Goal: Check status: Check status

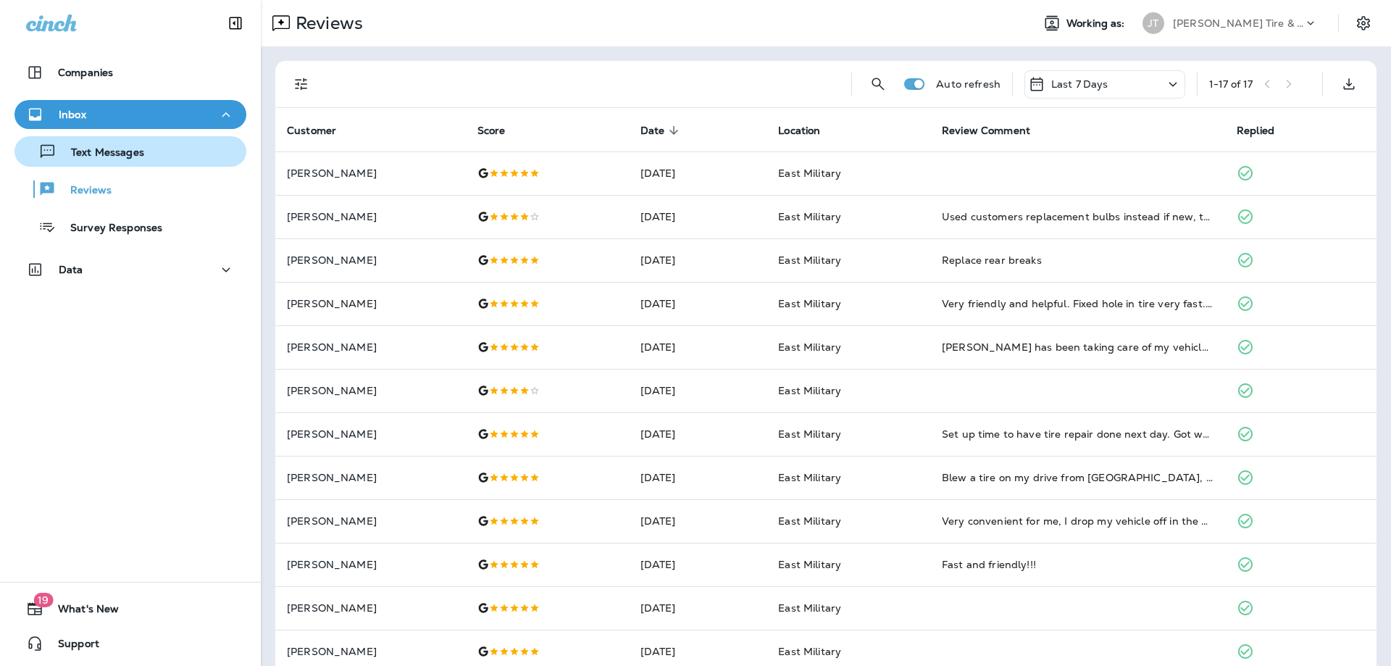
click at [126, 150] on p "Text Messages" at bounding box center [101, 153] width 88 height 14
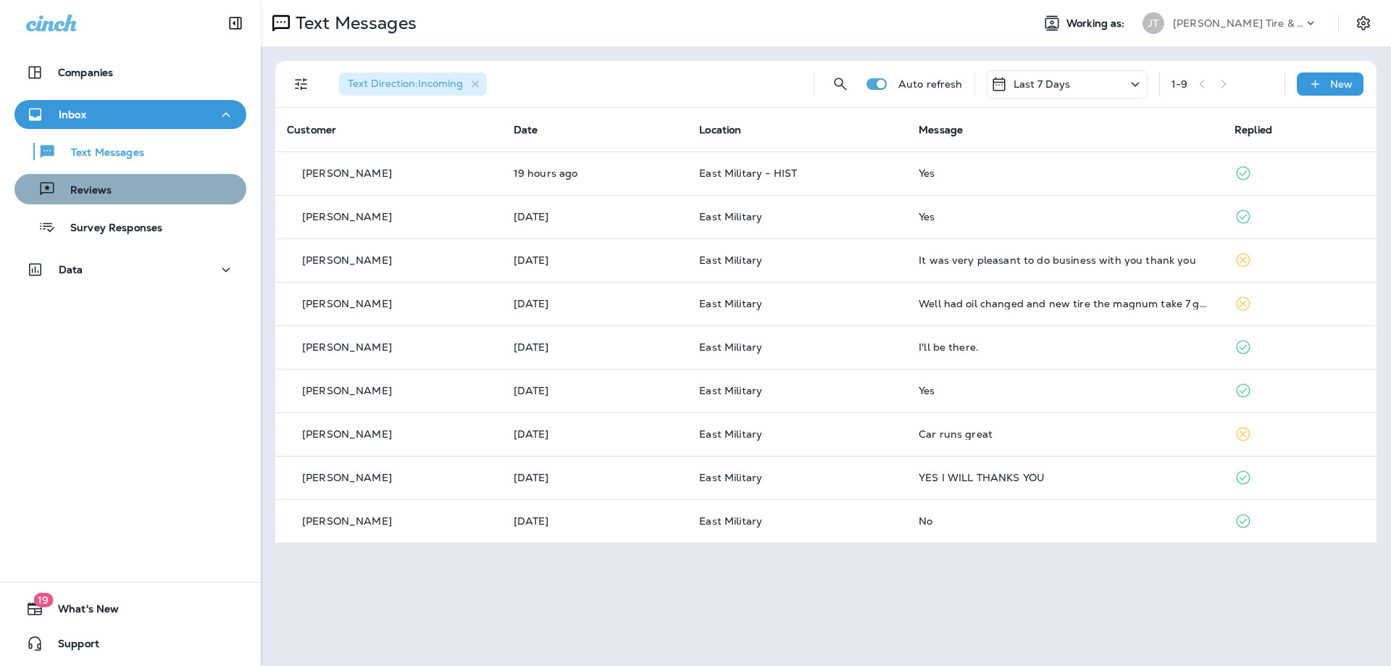
click at [81, 184] on p "Reviews" at bounding box center [84, 191] width 56 height 14
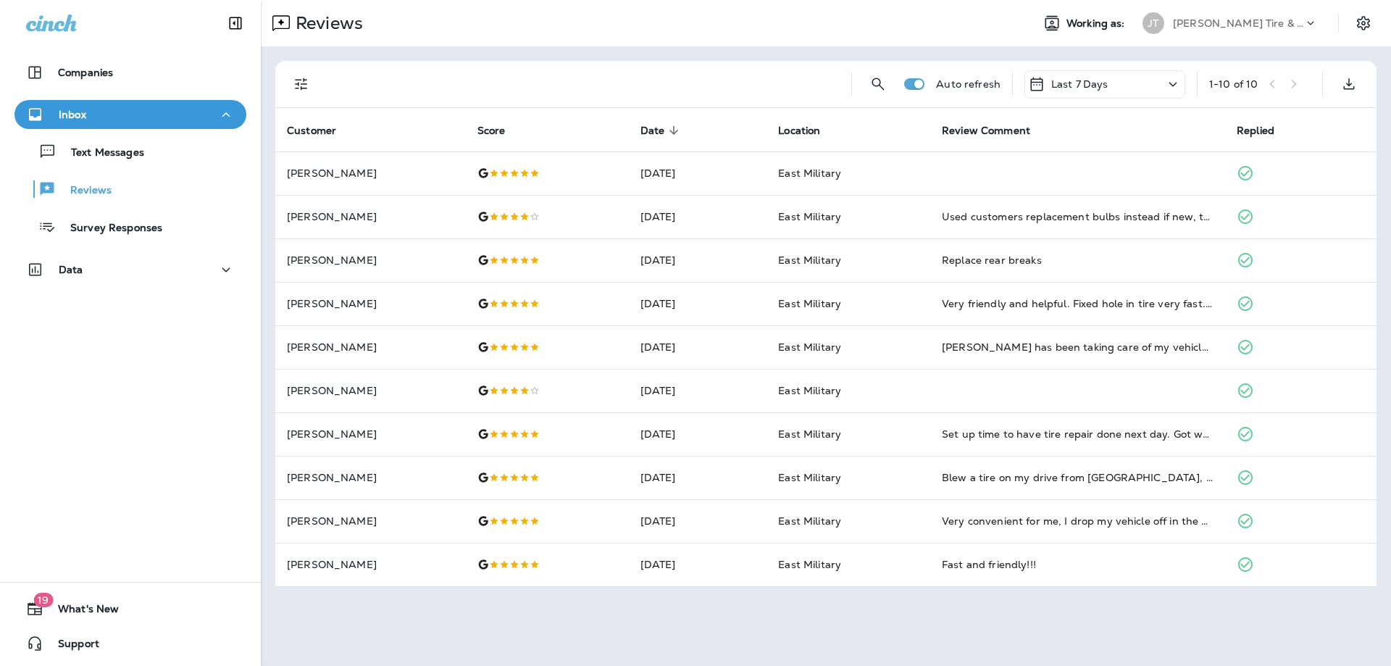
click at [1074, 91] on div "Last 7 Days" at bounding box center [1068, 83] width 80 height 17
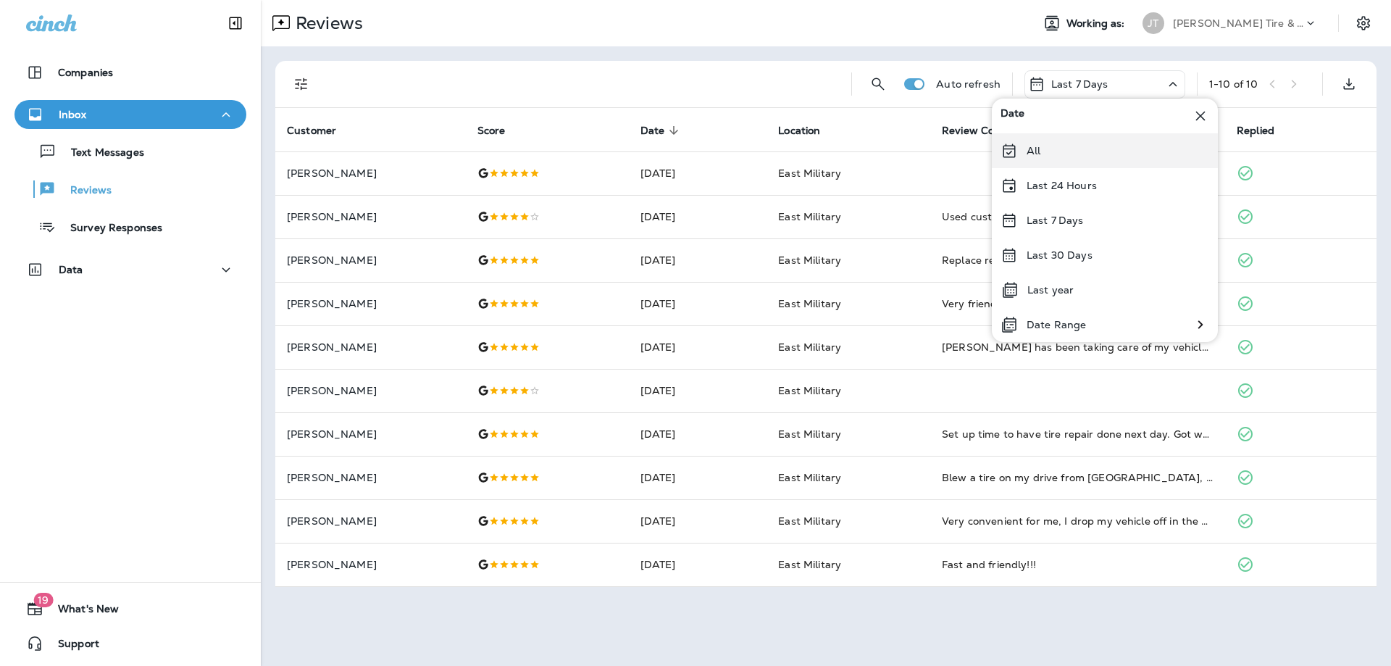
click at [1086, 155] on div "All" at bounding box center [1105, 150] width 226 height 35
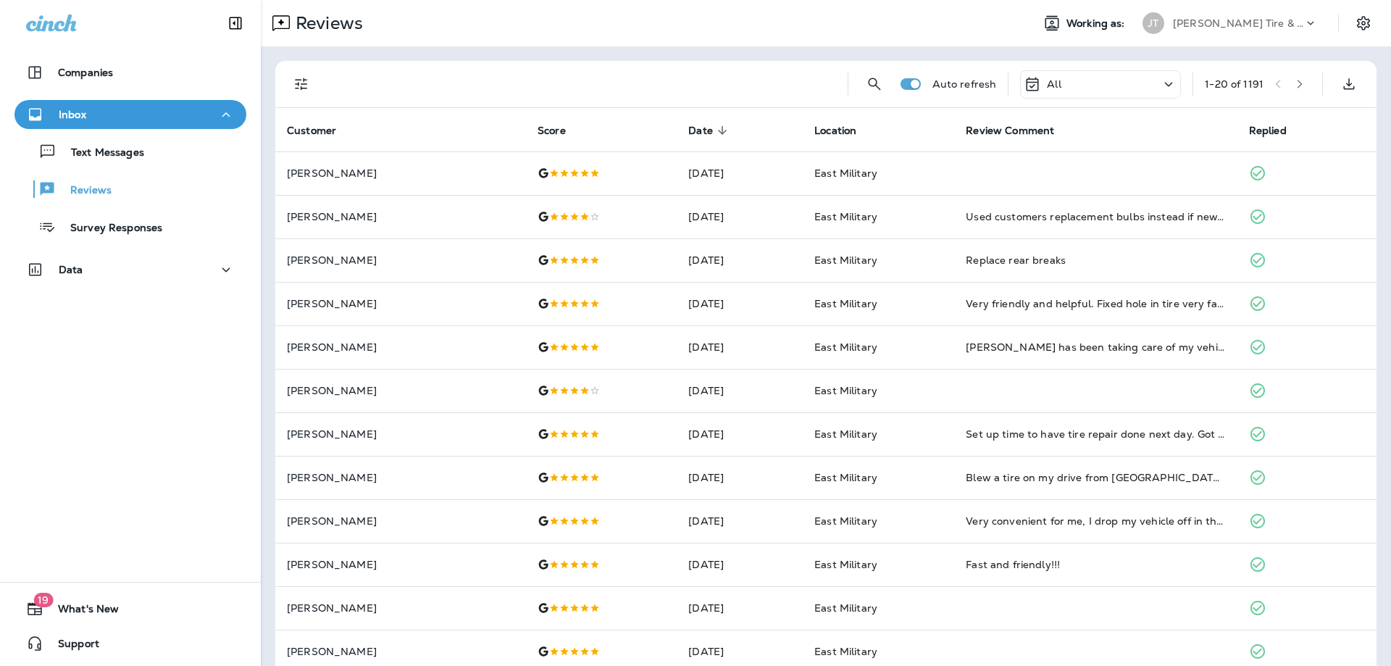
drag, startPoint x: 1111, startPoint y: 88, endPoint x: 1115, endPoint y: 74, distance: 15.1
click at [1115, 74] on div "All" at bounding box center [1100, 84] width 161 height 28
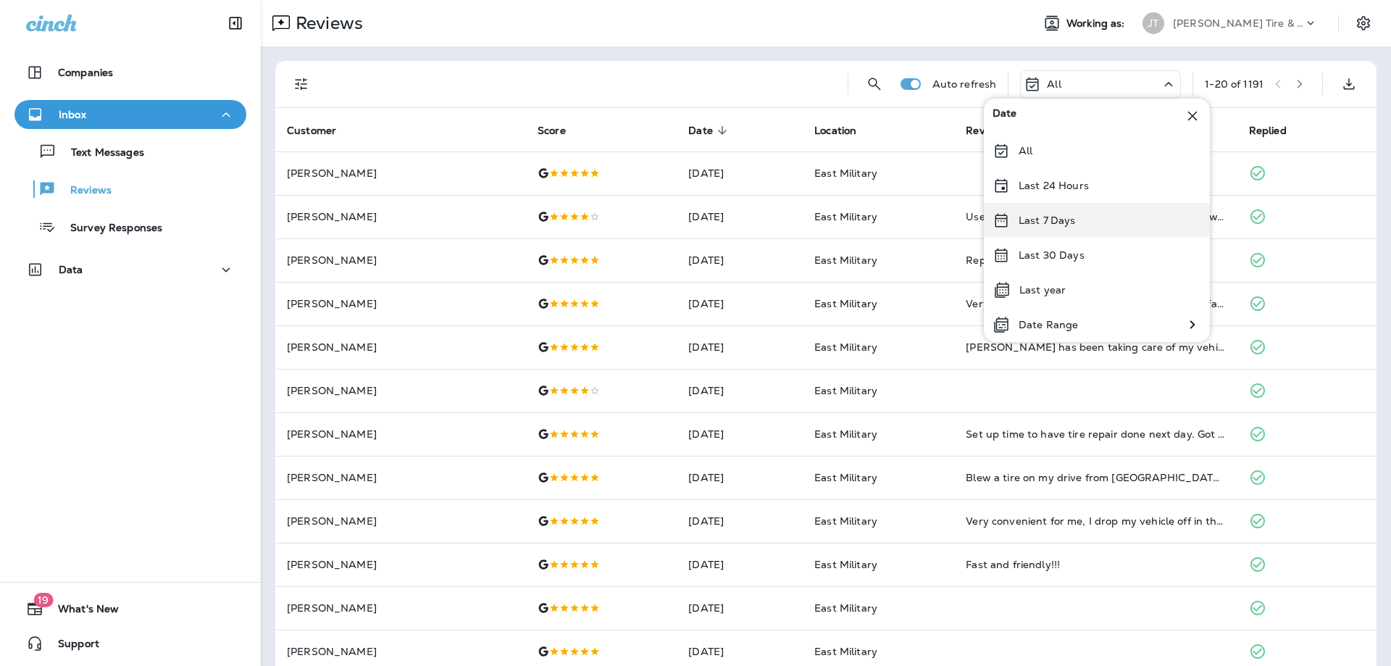
click at [1066, 220] on p "Last 7 Days" at bounding box center [1047, 221] width 57 height 12
